Goal: Information Seeking & Learning: Learn about a topic

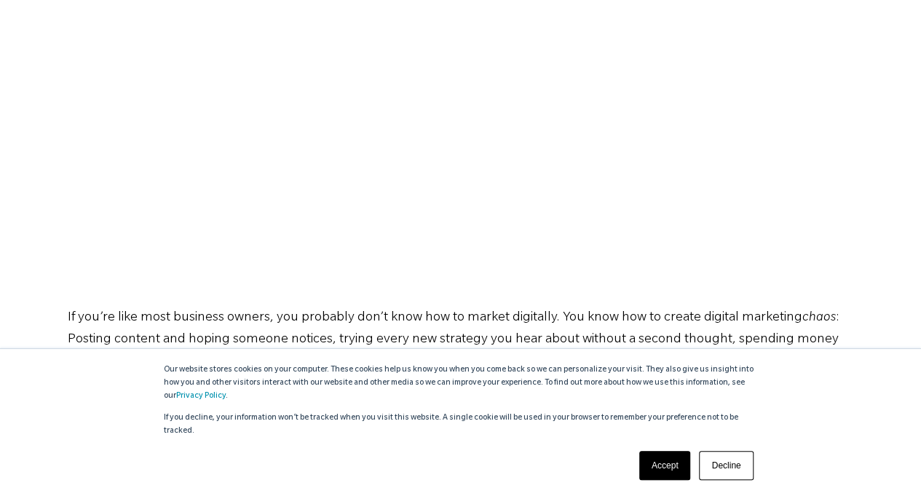
scroll to position [510, 0]
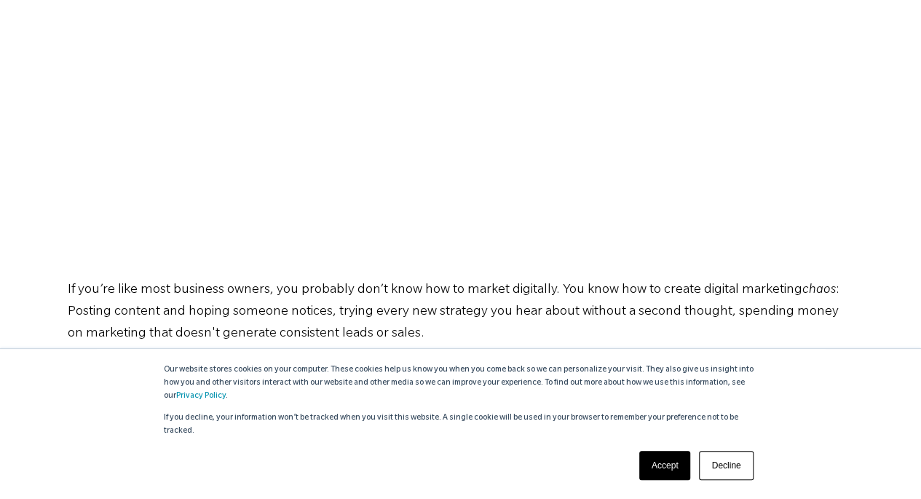
click at [675, 470] on link "Accept" at bounding box center [665, 465] width 52 height 29
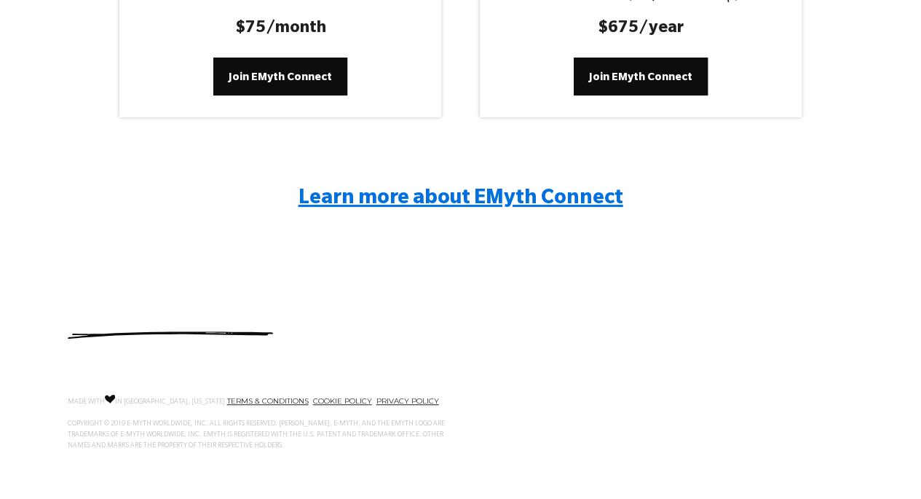
scroll to position [2895, 0]
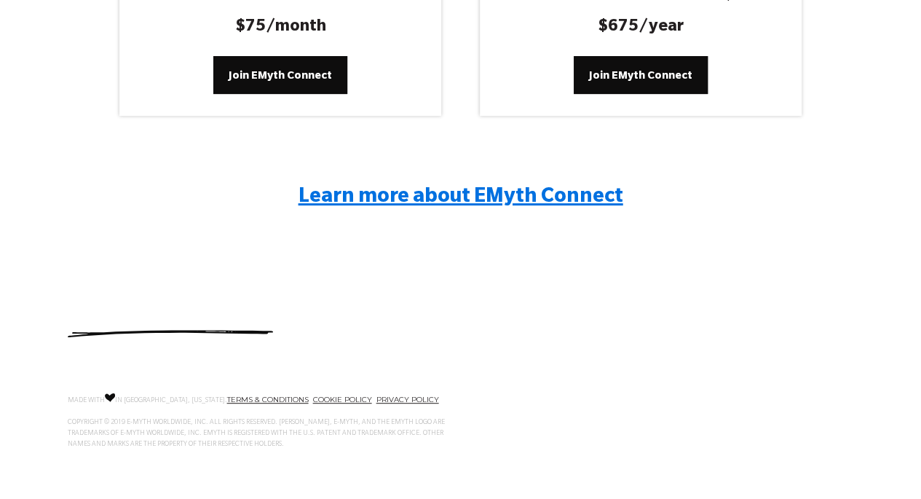
click at [479, 198] on span "Learn more about EMyth Connect" at bounding box center [461, 198] width 325 height 22
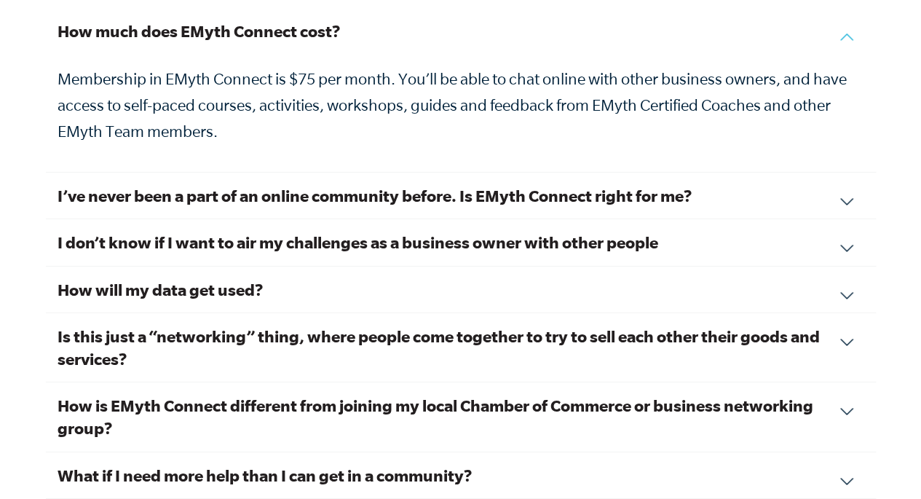
scroll to position [5025, 0]
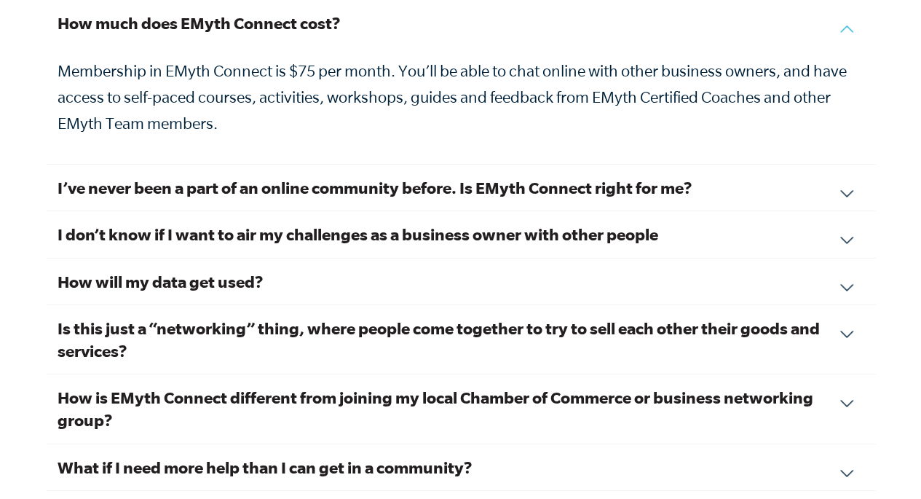
click at [848, 170] on div "I’ve never been a part of an online community before. Is EMyth Connect right fo…" at bounding box center [461, 188] width 830 height 47
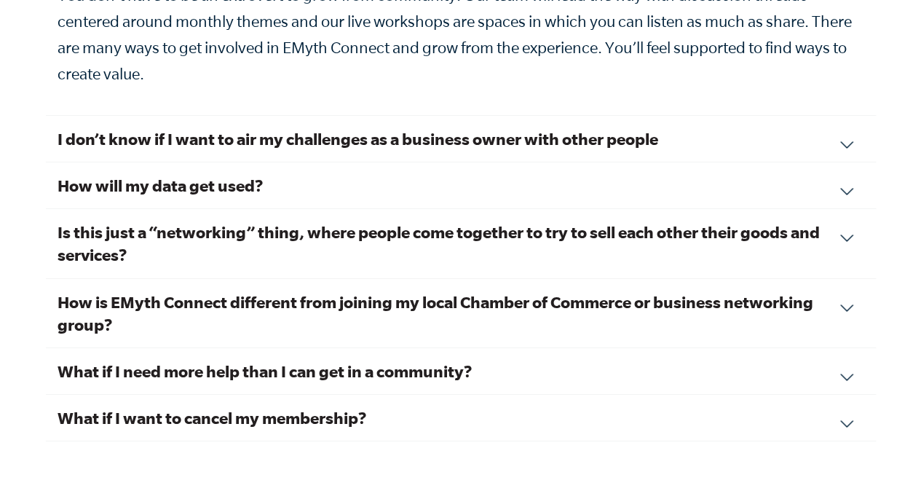
scroll to position [5244, 0]
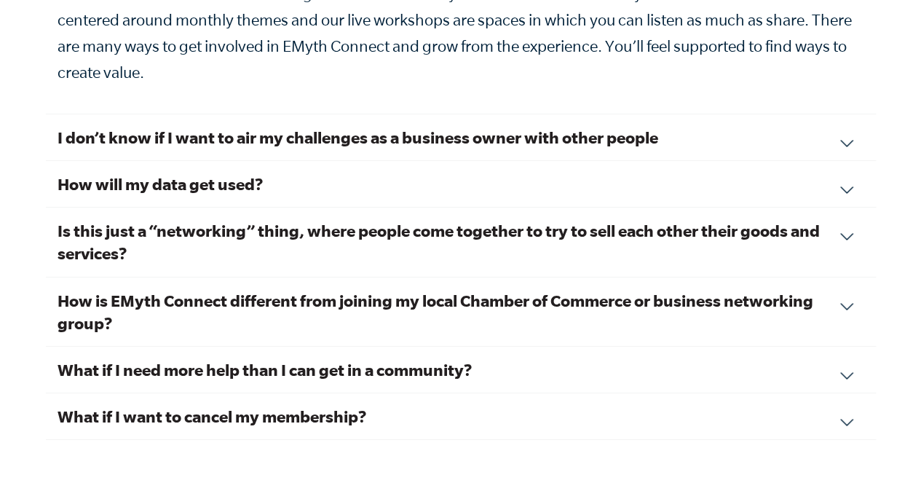
click at [848, 117] on div "I don’t know if I want to air my challenges as a business owner with other peop…" at bounding box center [461, 137] width 830 height 47
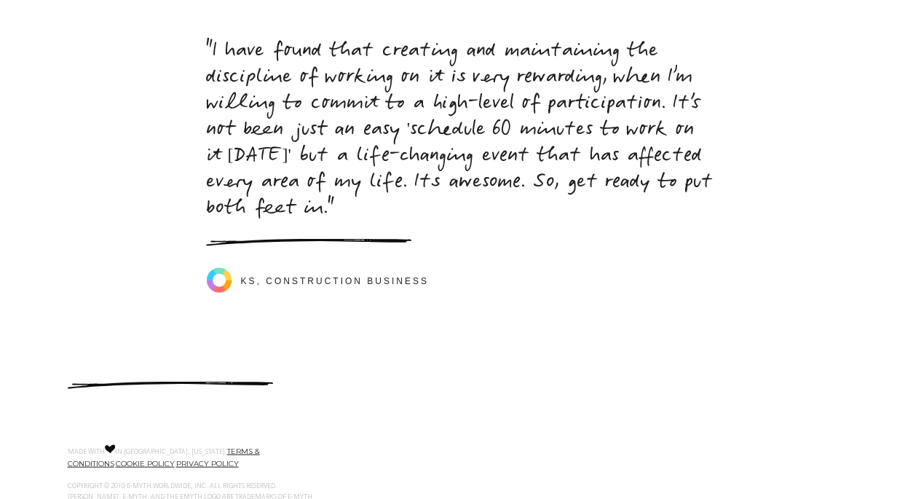
scroll to position [6927, 0]
